Goal: Information Seeking & Learning: Learn about a topic

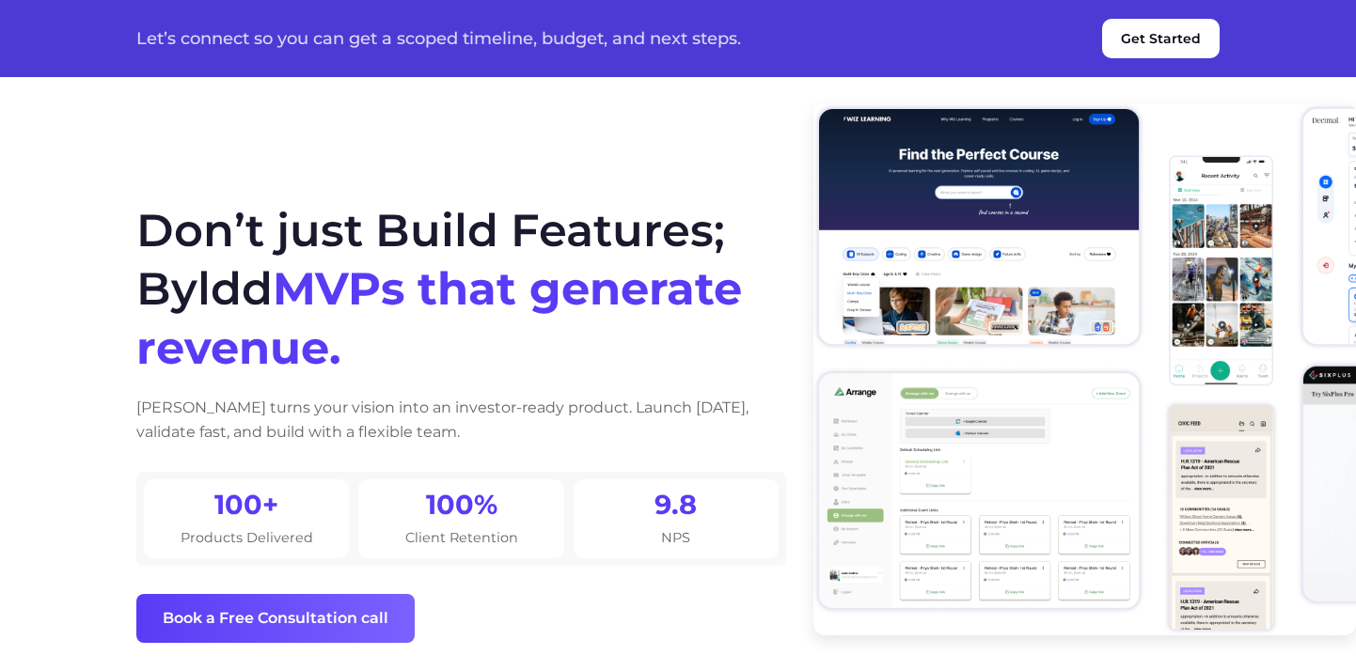
click at [629, 197] on div "Don’t just Build Features; Byldd MVPs that generate revenue. Byldd turns your v…" at bounding box center [678, 422] width 1128 height 536
click at [1119, 257] on img at bounding box center [1084, 369] width 543 height 532
click at [756, 129] on section "Don’t just Build Features; Byldd MVPs that generate revenue. Byldd turns your v…" at bounding box center [678, 373] width 1356 height 747
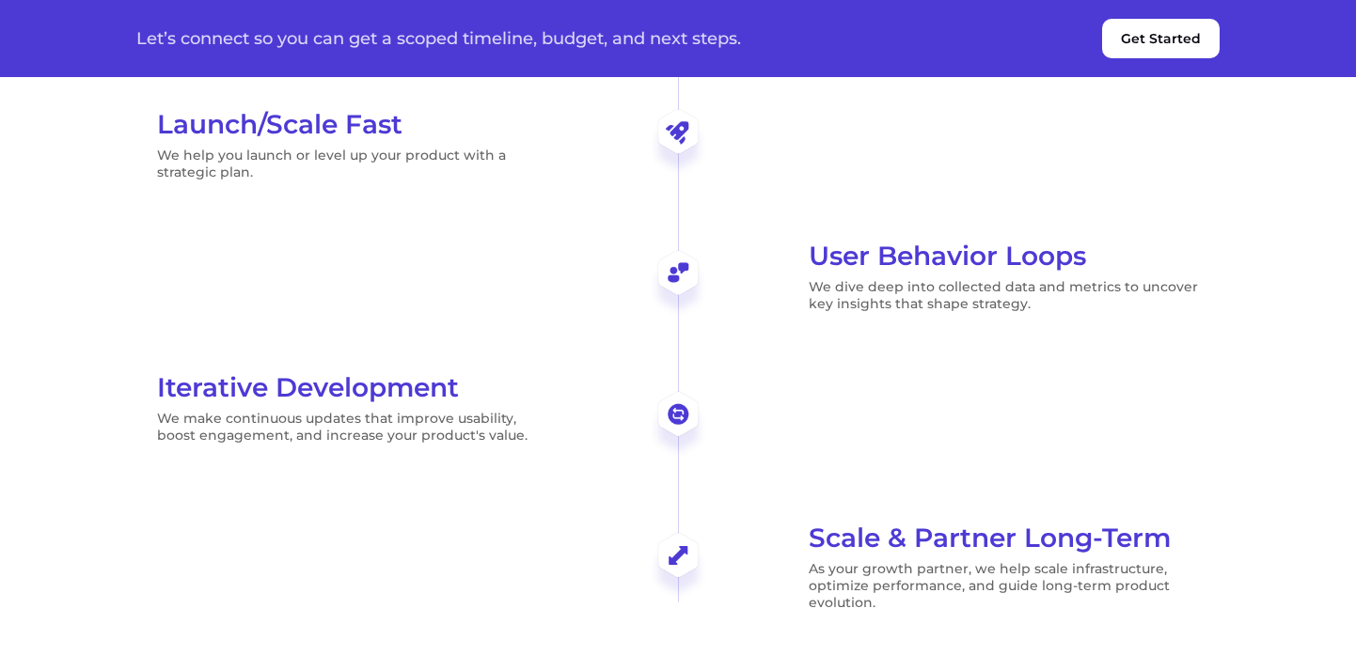
scroll to position [5012, 0]
